Goal: Transaction & Acquisition: Download file/media

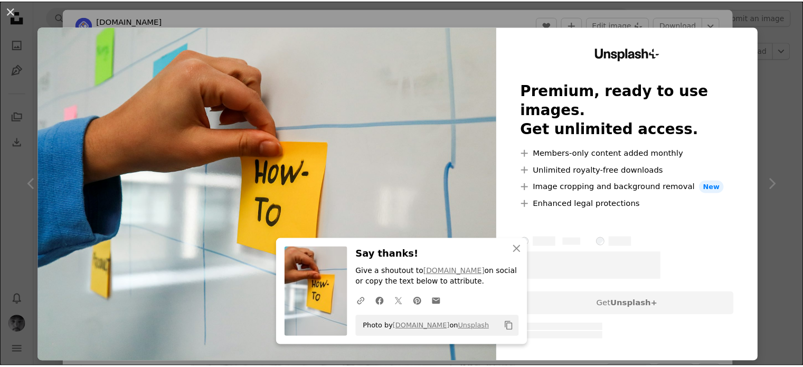
scroll to position [657, 0]
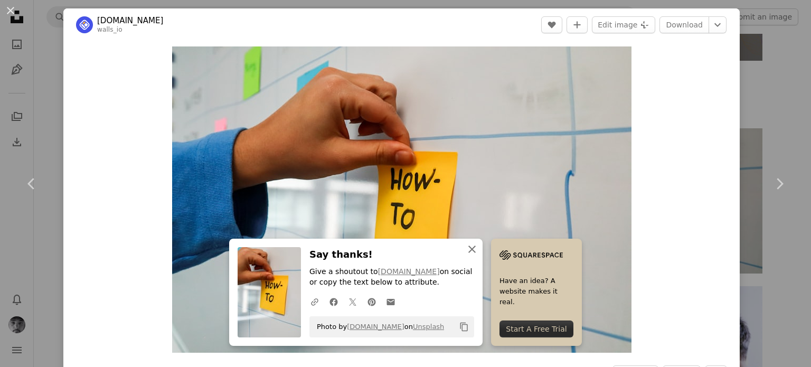
click at [471, 249] on icon "An X shape" at bounding box center [472, 249] width 13 height 13
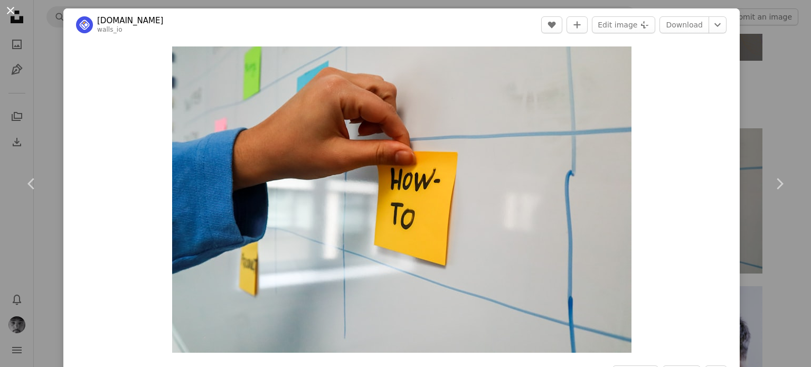
click at [17, 8] on button "An X shape" at bounding box center [10, 10] width 13 height 13
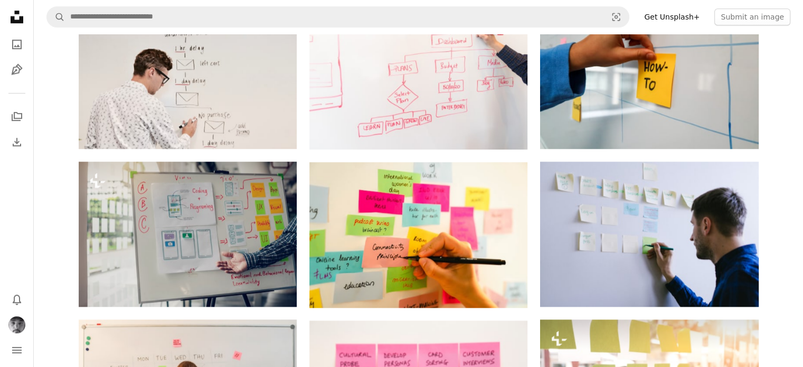
scroll to position [791, 0]
